Goal: Transaction & Acquisition: Purchase product/service

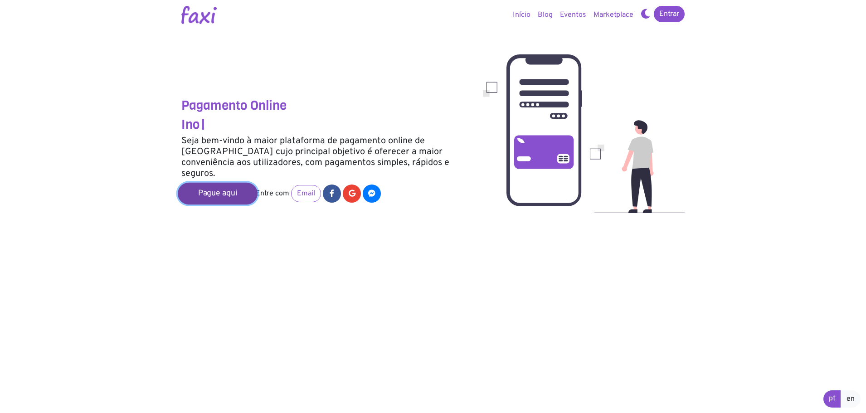
click at [235, 191] on link "Pague aqui" at bounding box center [218, 194] width 80 height 22
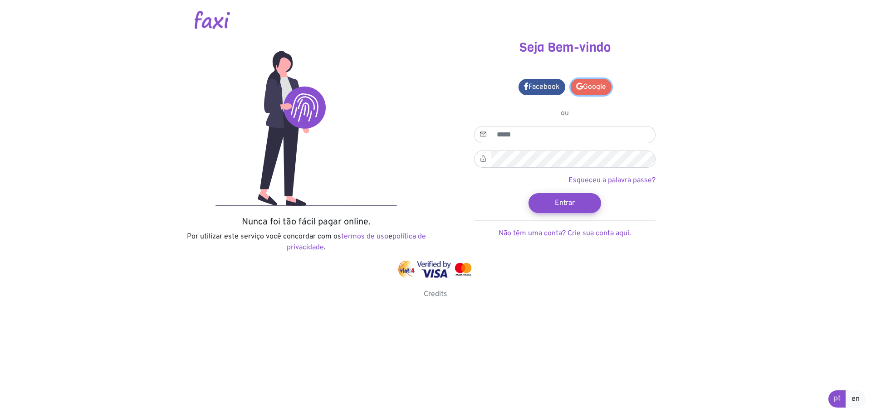
click at [586, 86] on link "Google" at bounding box center [591, 87] width 41 height 16
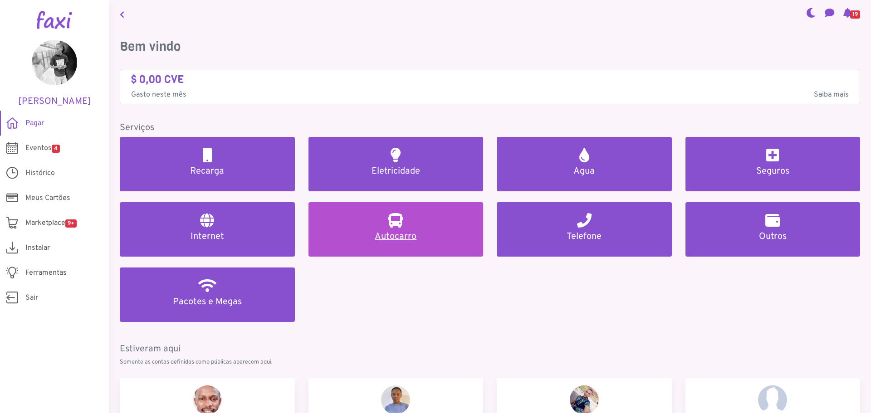
click at [437, 231] on h5 "Autocarro" at bounding box center [395, 236] width 153 height 11
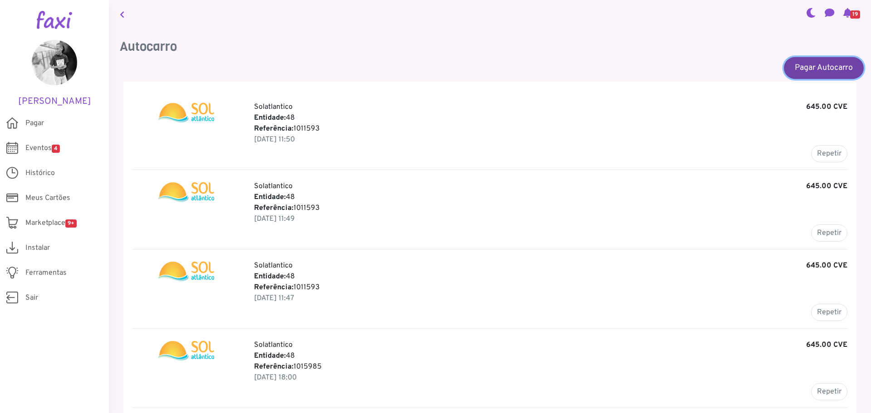
click at [816, 60] on link "Pagar Autocarro" at bounding box center [824, 68] width 80 height 22
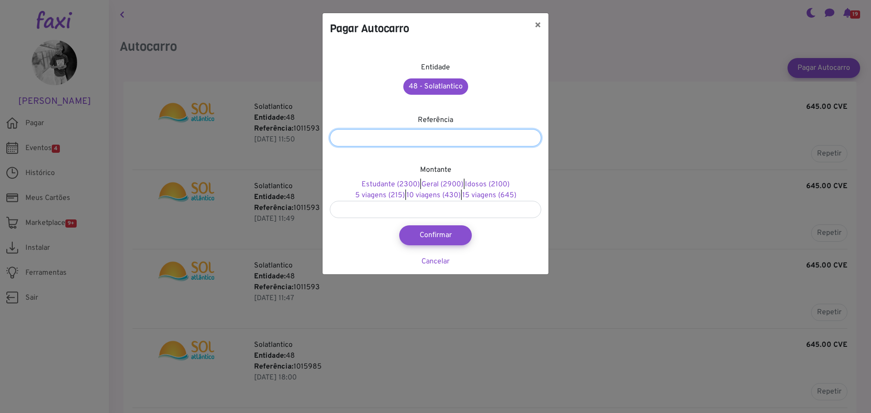
click at [481, 137] on input "number" at bounding box center [435, 137] width 211 height 17
click at [500, 194] on link "15 viagens (645)" at bounding box center [489, 195] width 54 height 9
type input "***"
click at [394, 142] on input "number" at bounding box center [435, 137] width 211 height 17
click at [538, 19] on button "×" at bounding box center [537, 25] width 21 height 25
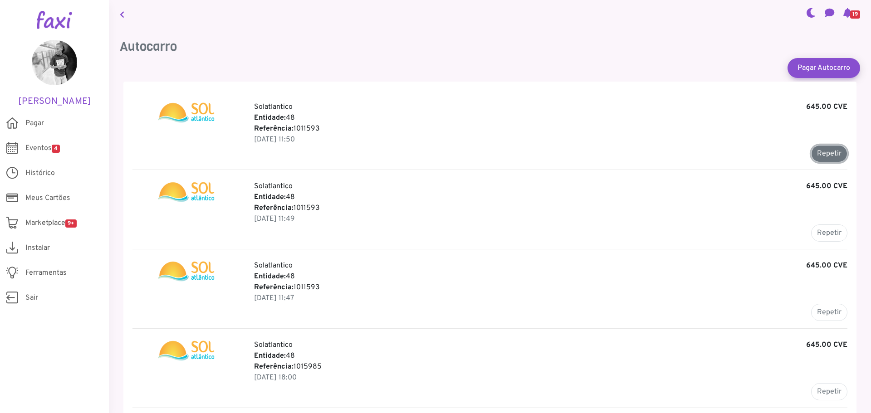
click at [829, 156] on button "Repetir" at bounding box center [829, 153] width 36 height 17
type input "*******"
type input "******"
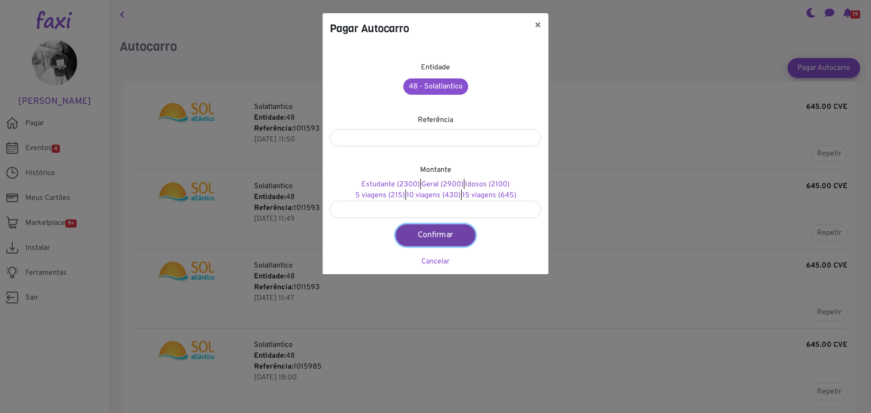
click at [437, 236] on button "Confirmar" at bounding box center [436, 236] width 80 height 22
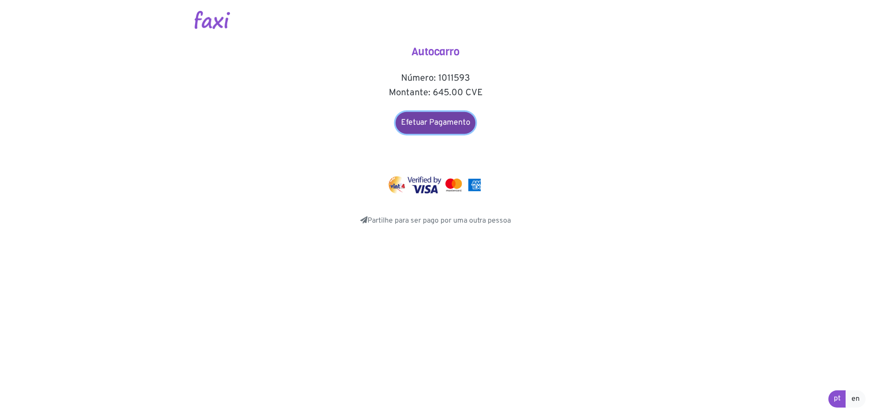
click at [451, 128] on link "Efetuar Pagamento" at bounding box center [436, 123] width 80 height 22
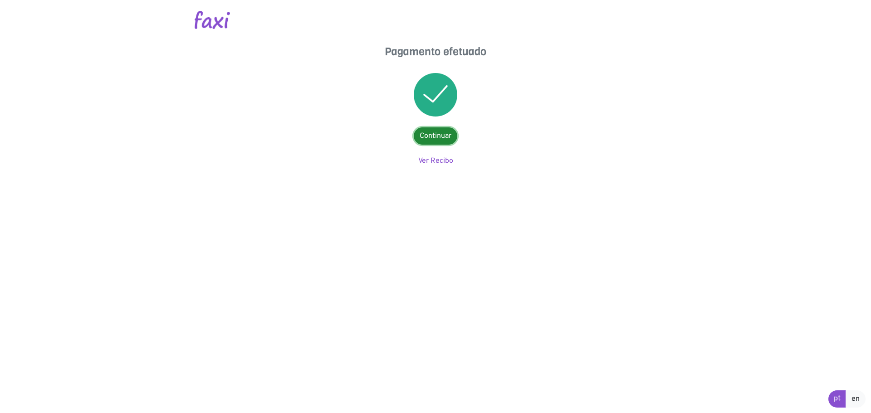
click at [430, 128] on link "Continuar" at bounding box center [436, 135] width 44 height 17
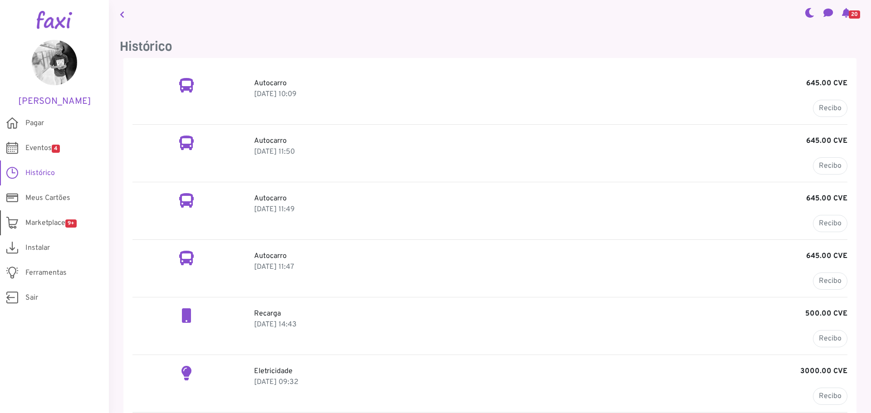
click at [57, 222] on span "Marketplace 9+" at bounding box center [50, 223] width 51 height 11
click at [46, 122] on link "Pagar" at bounding box center [54, 123] width 109 height 25
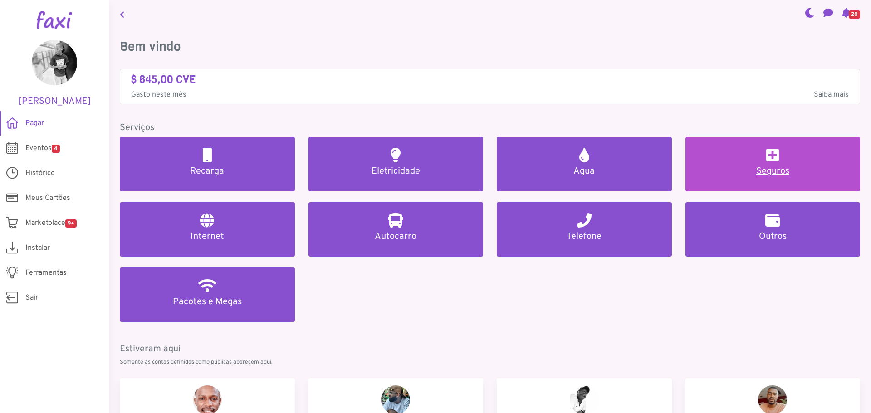
click at [723, 166] on link "Seguros" at bounding box center [772, 164] width 175 height 54
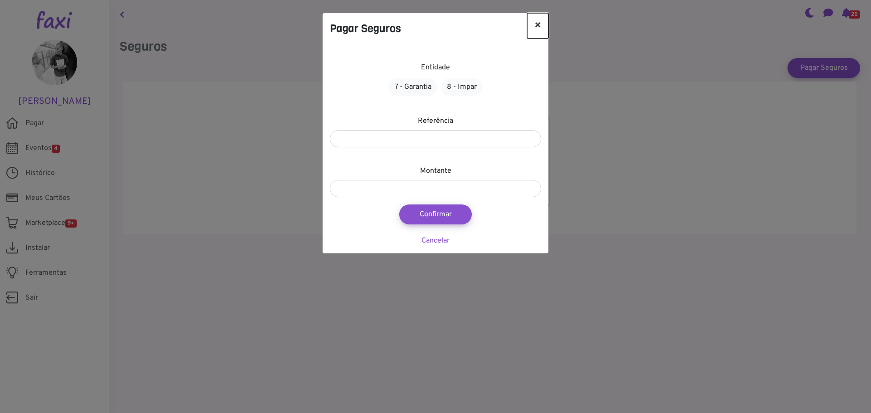
click at [538, 21] on button "×" at bounding box center [537, 25] width 21 height 25
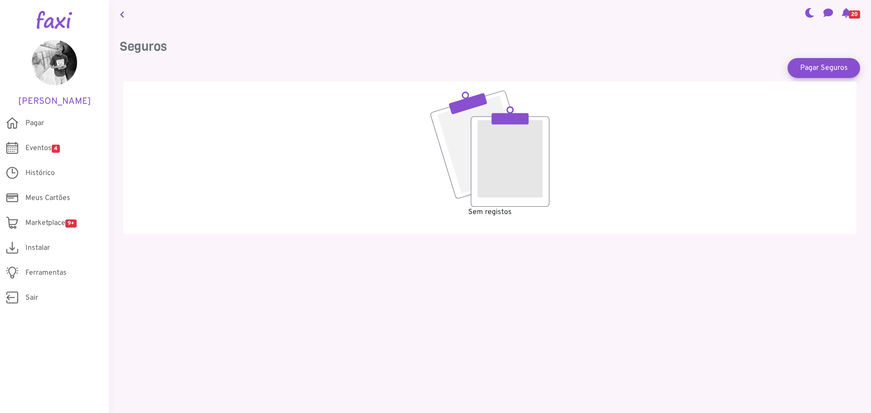
click at [116, 13] on nav "20" at bounding box center [490, 14] width 762 height 28
click at [127, 13] on link at bounding box center [122, 14] width 12 height 21
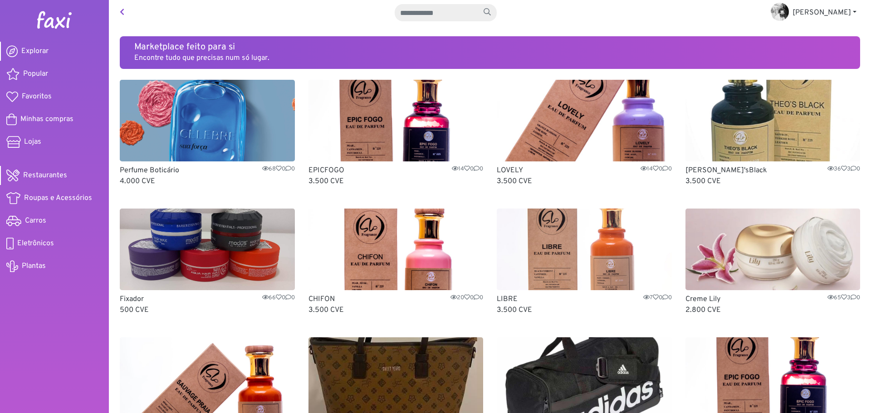
click at [45, 171] on span "Restaurantes" at bounding box center [45, 175] width 44 height 11
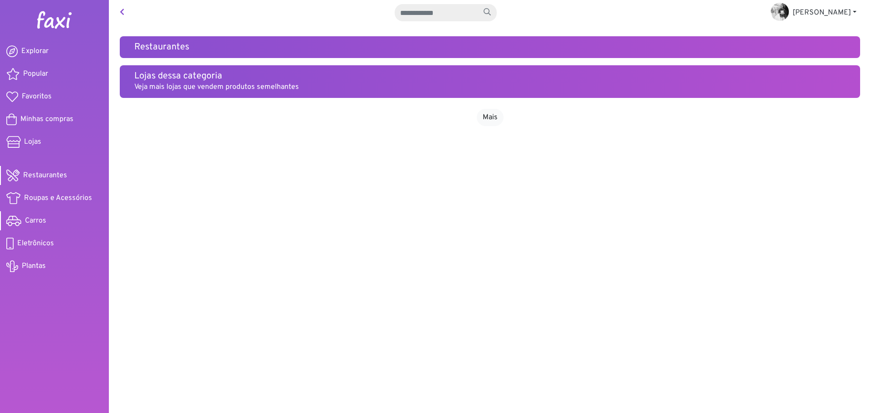
click at [44, 212] on link "Carros" at bounding box center [54, 220] width 109 height 19
click at [128, 9] on nav "[PERSON_NAME] Sair" at bounding box center [490, 12] width 762 height 25
click at [125, 9] on link at bounding box center [122, 13] width 12 height 18
